Goal: Task Accomplishment & Management: Use online tool/utility

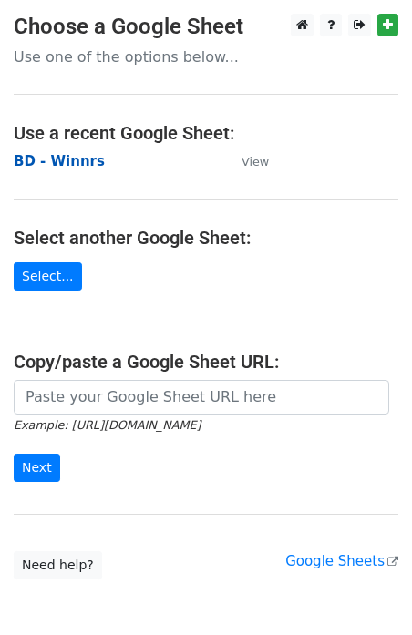
click at [69, 156] on strong "BD - Winnrs" at bounding box center [59, 161] width 91 height 16
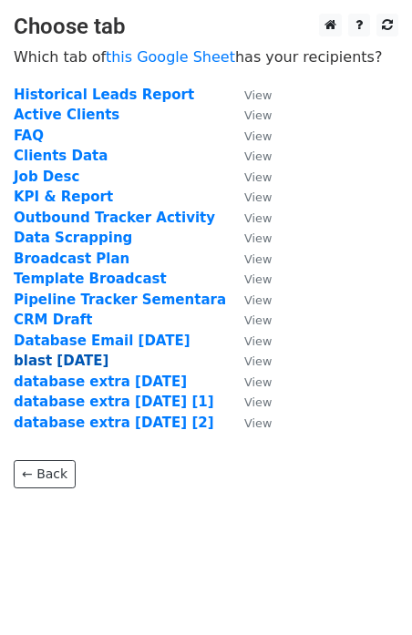
click at [68, 367] on strong "blast 7 aug" at bounding box center [61, 360] width 95 height 16
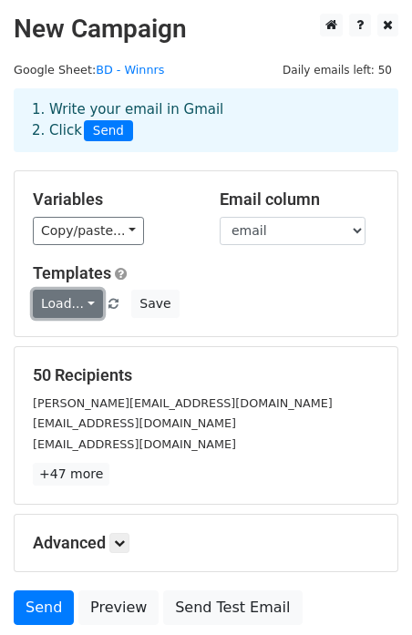
click at [85, 304] on link "Load..." at bounding box center [68, 304] width 70 height 28
click at [87, 339] on link "Blast Email" at bounding box center [106, 343] width 144 height 29
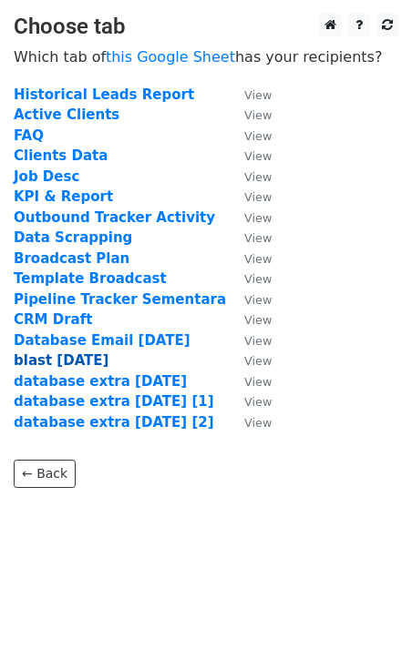
click at [46, 362] on strong "blast 7 aug" at bounding box center [61, 360] width 95 height 16
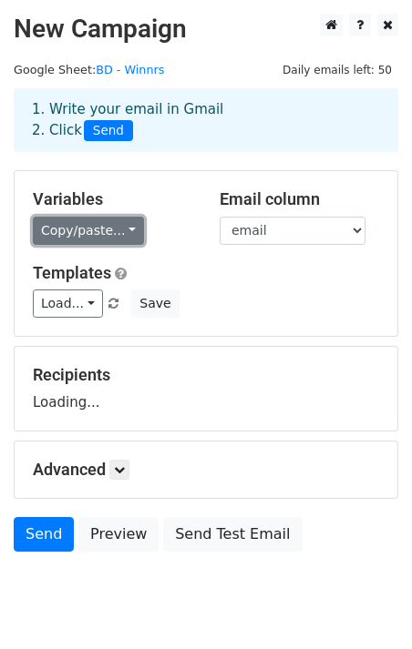
click at [101, 227] on link "Copy/paste..." at bounding box center [88, 231] width 111 height 28
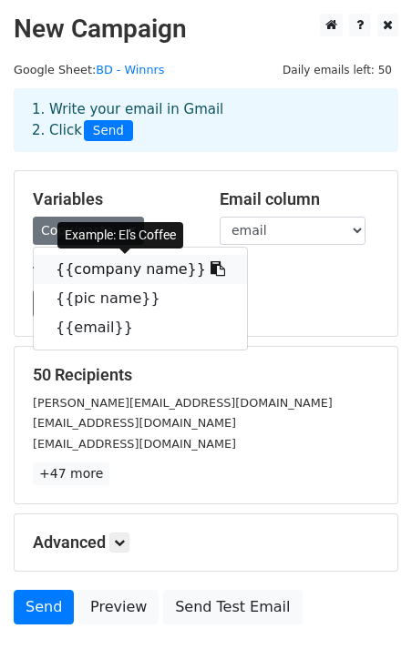
click at [99, 265] on link "{{company name}}" at bounding box center [140, 269] width 213 height 29
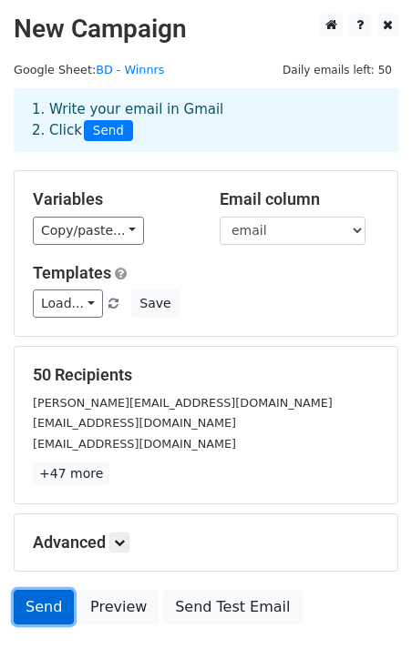
click at [37, 604] on link "Send" at bounding box center [44, 607] width 60 height 35
